Goal: Task Accomplishment & Management: Use online tool/utility

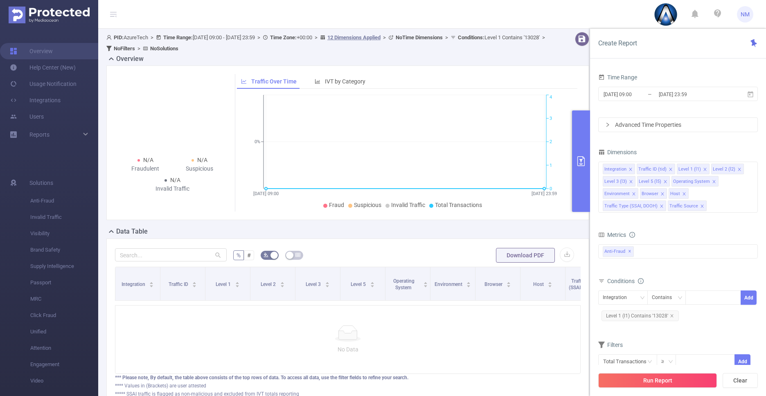
click at [646, 312] on span "Level 1 (l1) Contains '13028'" at bounding box center [639, 315] width 77 height 11
click at [713, 299] on icon "icon: close" at bounding box center [712, 297] width 3 height 3
click at [713, 299] on div "13028" at bounding box center [712, 297] width 47 height 13
paste input "13736"
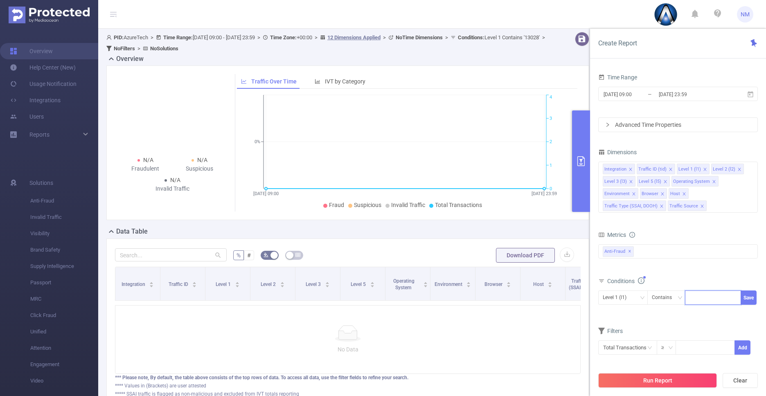
type input "13736"
click at [685, 92] on input "2025-09-29 23:59" at bounding box center [691, 94] width 66 height 11
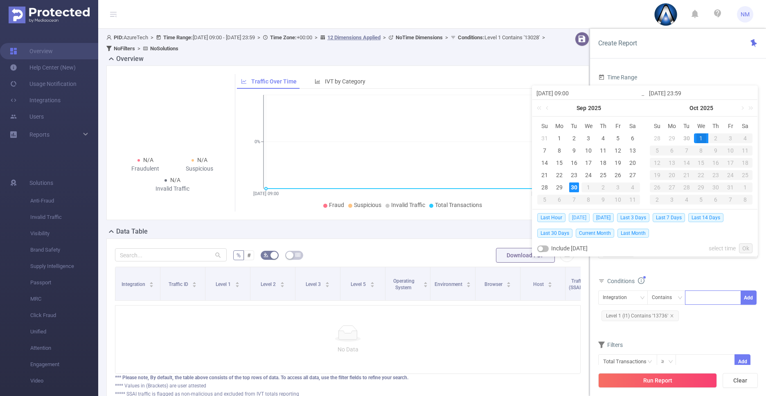
click at [579, 217] on span "[DATE]" at bounding box center [578, 217] width 21 height 9
type input "[DATE] 00:00"
type input "[DATE] 23:59"
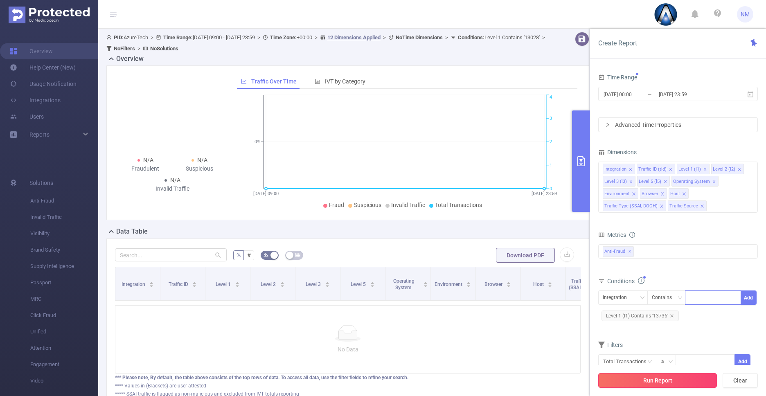
click at [648, 378] on button "Run Report" at bounding box center [657, 380] width 119 height 15
click at [628, 319] on span "Level 1 (l1) Contains '13736'" at bounding box center [639, 315] width 77 height 11
click at [714, 296] on li "13736" at bounding box center [702, 297] width 27 height 11
click at [712, 297] on icon "icon: close" at bounding box center [712, 297] width 3 height 3
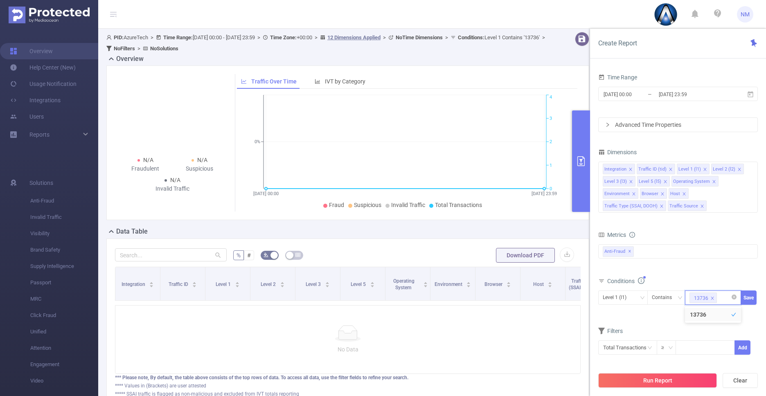
click at [712, 297] on div "13736" at bounding box center [712, 297] width 47 height 13
paste input "13742"
type input "13742"
click at [672, 380] on button "Run Report" at bounding box center [657, 380] width 119 height 15
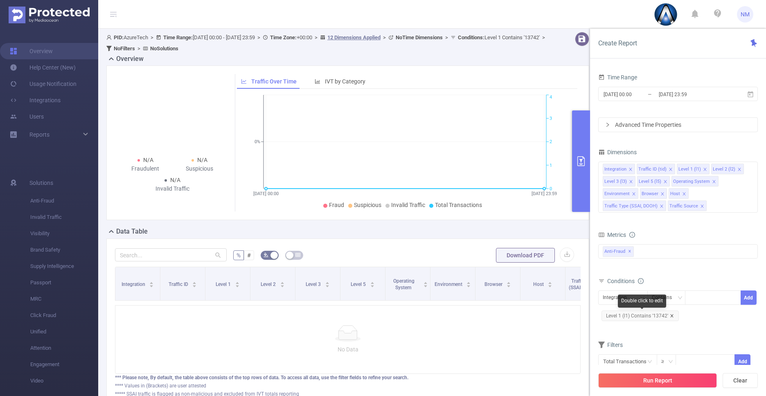
click at [672, 314] on icon "icon: close" at bounding box center [671, 316] width 4 height 4
click at [663, 378] on button "Run Report" at bounding box center [657, 380] width 119 height 15
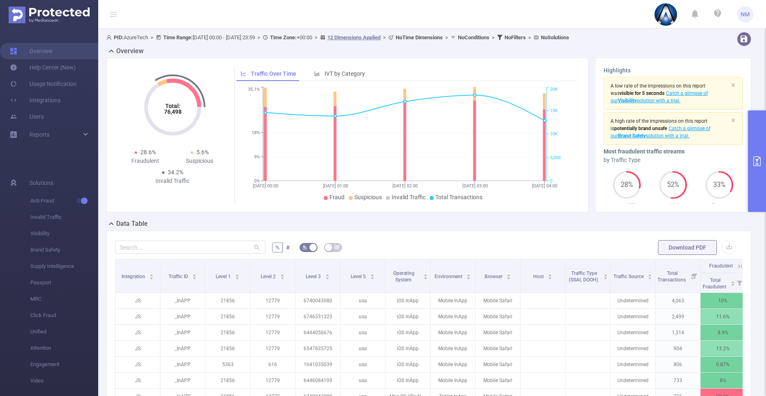
click at [764, 154] on button "primary" at bounding box center [757, 160] width 18 height 101
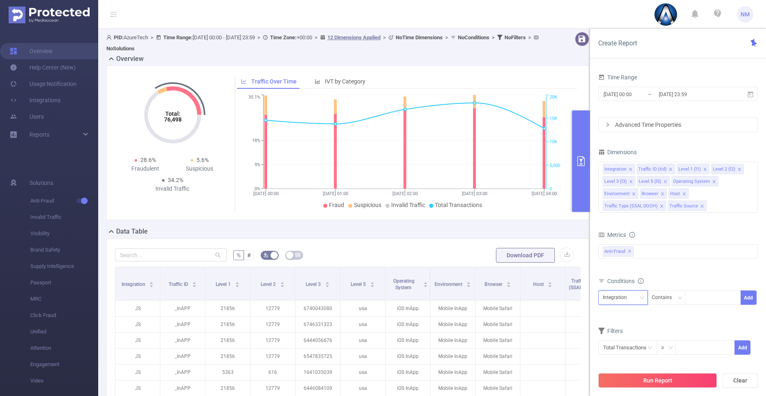
click at [631, 294] on div "Integration" at bounding box center [622, 297] width 40 height 13
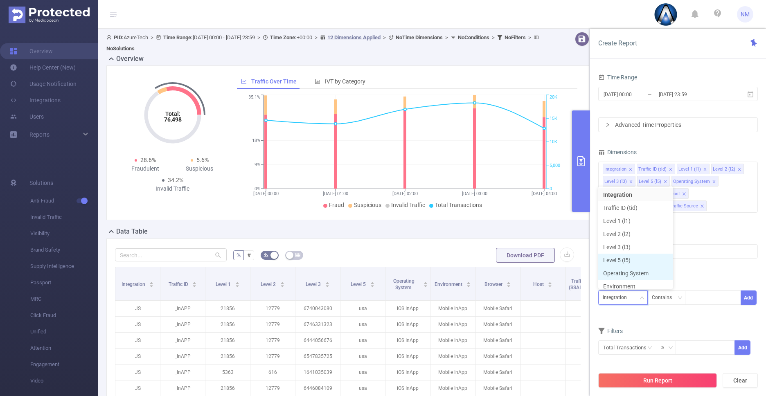
scroll to position [4, 0]
click at [629, 218] on li "Level 1 (l1)" at bounding box center [635, 216] width 75 height 13
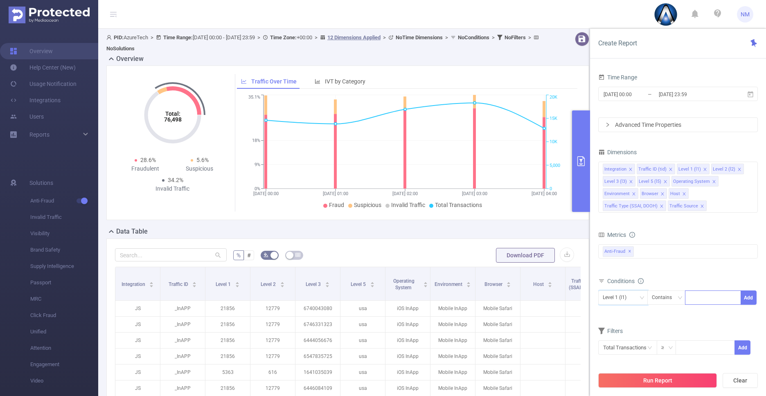
click at [699, 300] on div at bounding box center [712, 297] width 47 height 13
paste input "13742"
type input "13742"
click at [649, 94] on input "[DATE] 00:00" at bounding box center [635, 94] width 66 height 11
click at [660, 381] on button "Run Report" at bounding box center [657, 380] width 119 height 15
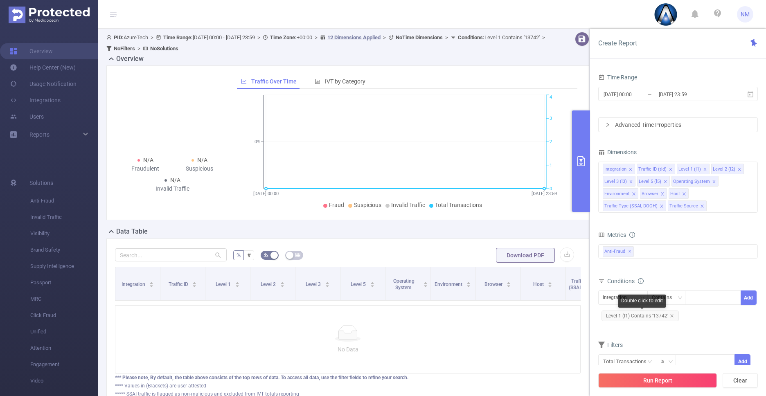
click at [651, 318] on span "Level 1 (l1) Contains '13742'" at bounding box center [639, 315] width 77 height 11
click at [713, 299] on icon "icon: close" at bounding box center [712, 298] width 4 height 4
click at [713, 299] on div "13742" at bounding box center [712, 297] width 47 height 13
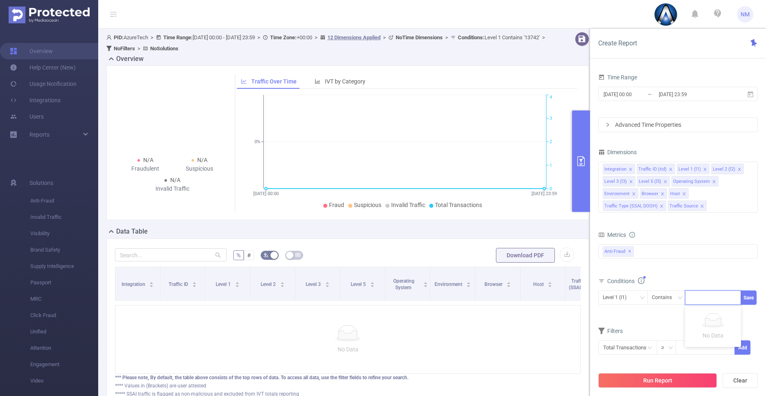
paste input "13736"
type input "13736"
click at [675, 380] on button "Run Report" at bounding box center [657, 380] width 119 height 15
